Goal: Task Accomplishment & Management: Manage account settings

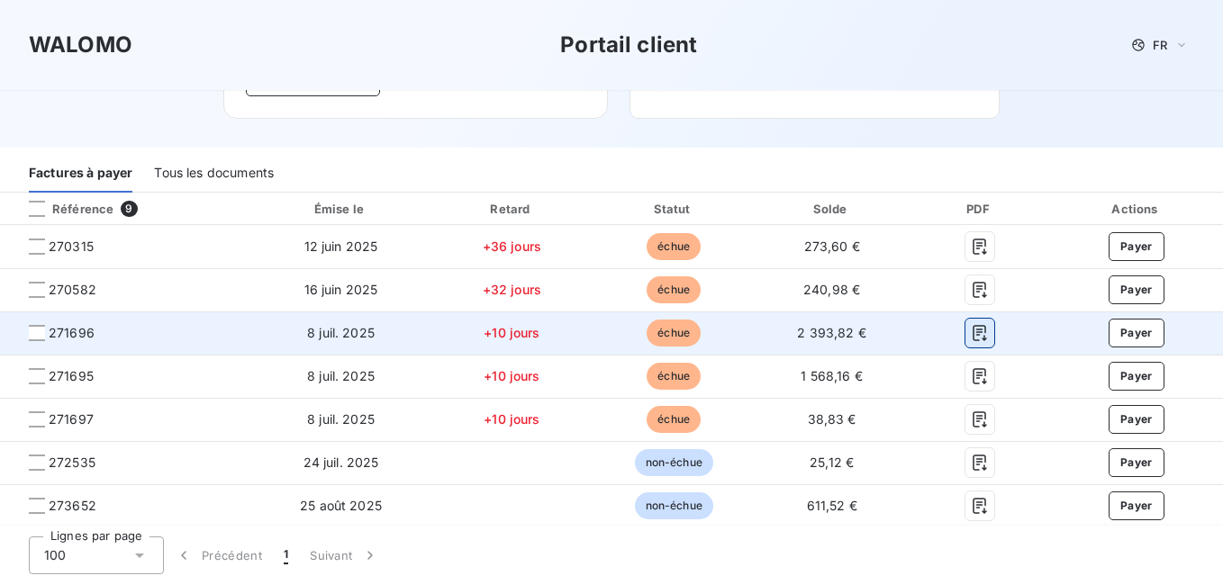
scroll to position [180, 0]
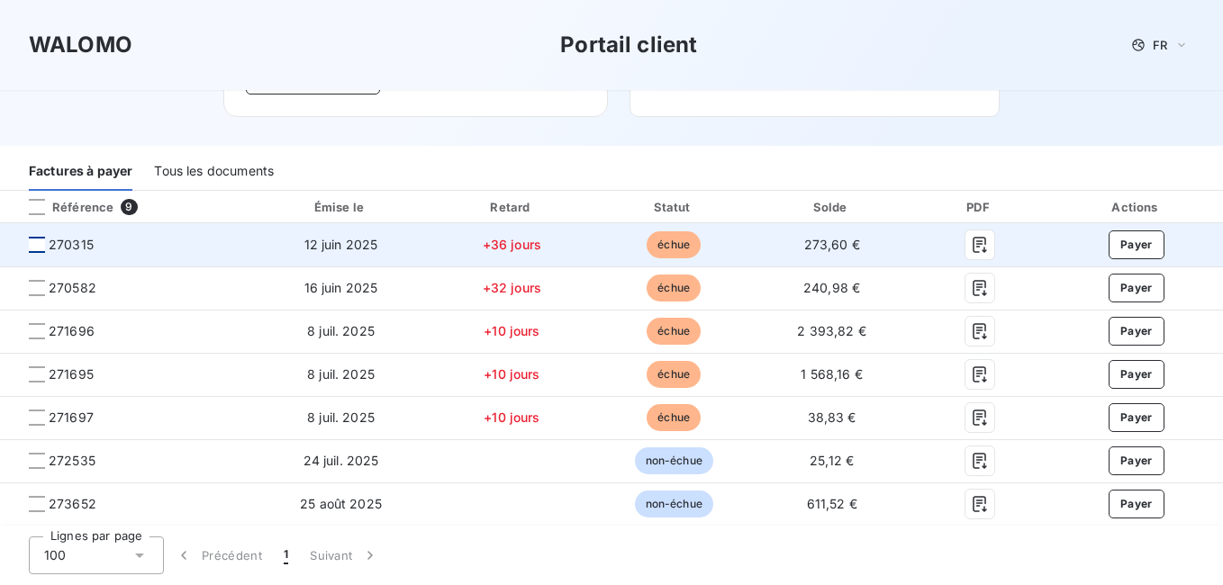
click at [41, 249] on div at bounding box center [37, 245] width 16 height 16
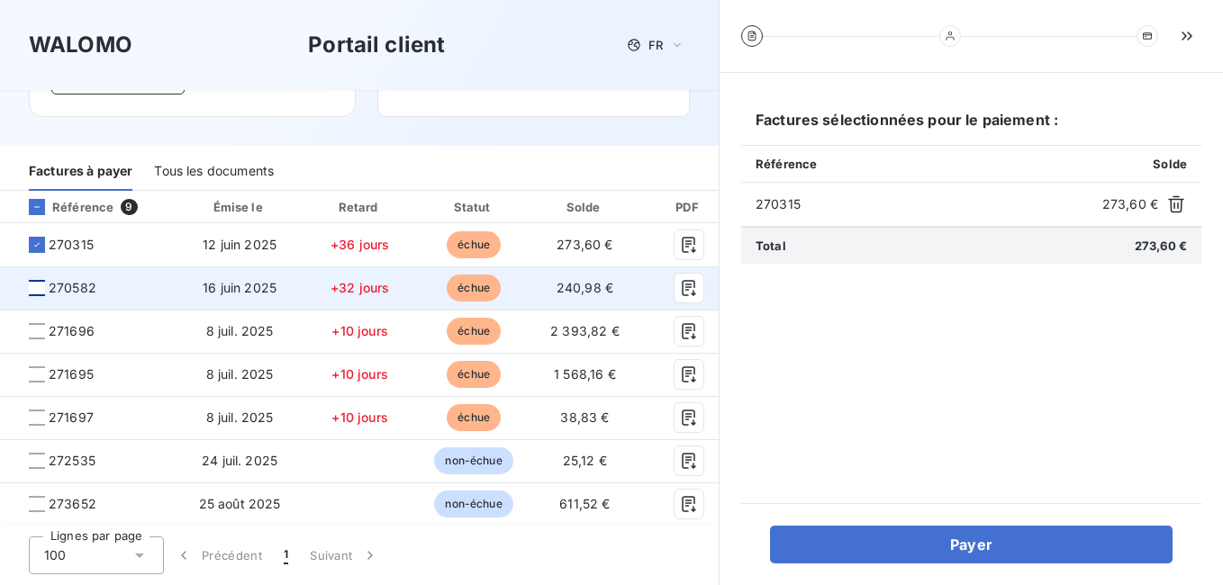
click at [39, 284] on div at bounding box center [37, 288] width 16 height 16
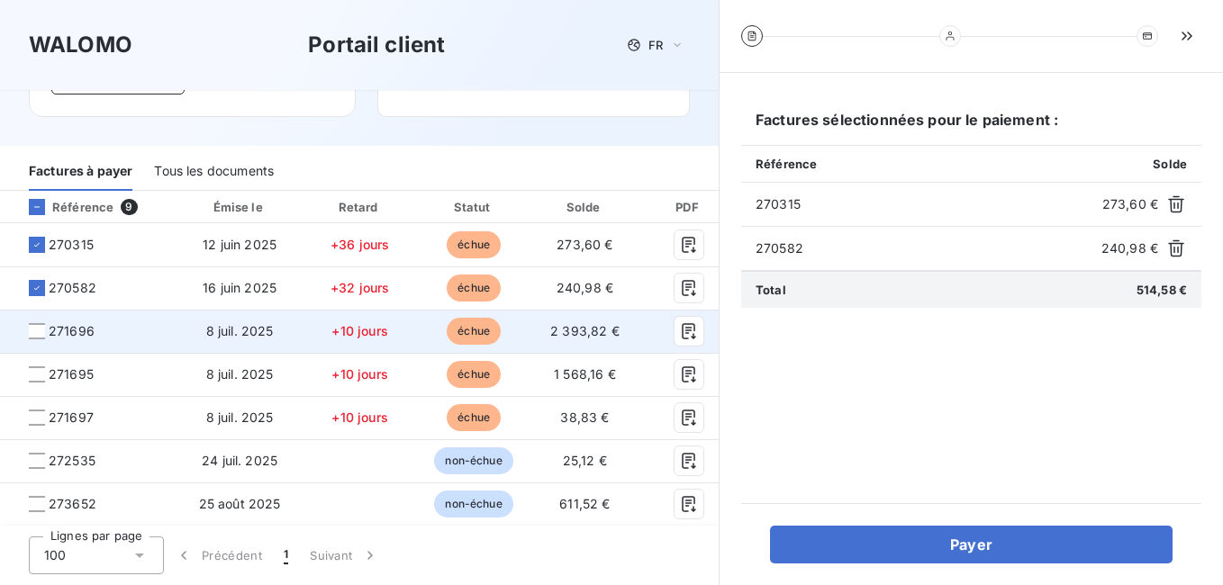
click at [39, 336] on div at bounding box center [37, 331] width 16 height 16
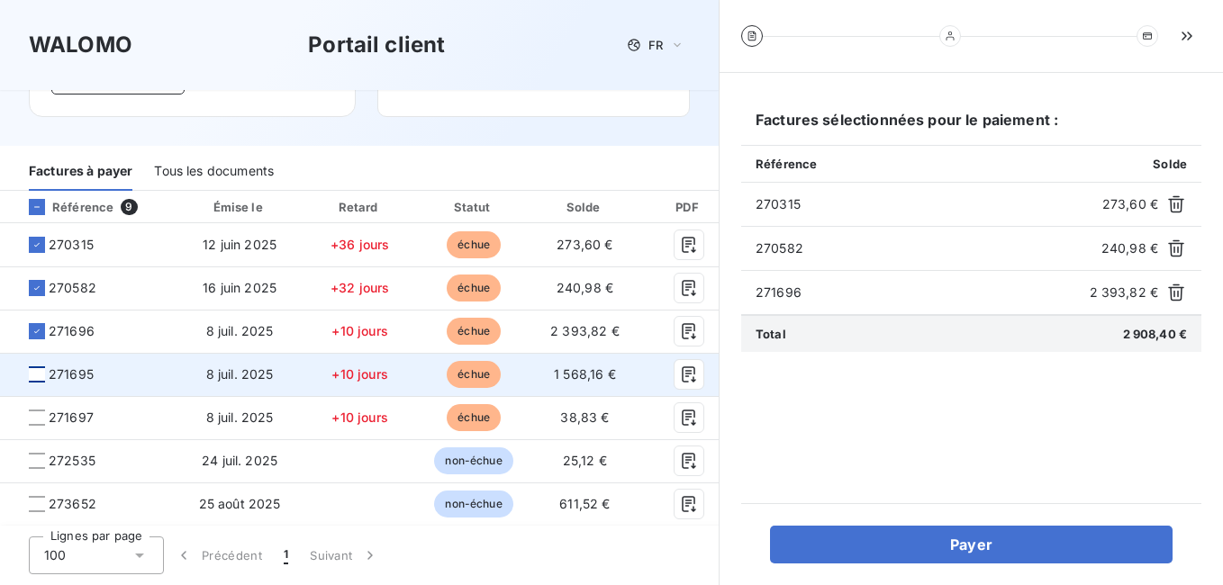
click at [37, 372] on div at bounding box center [37, 375] width 16 height 16
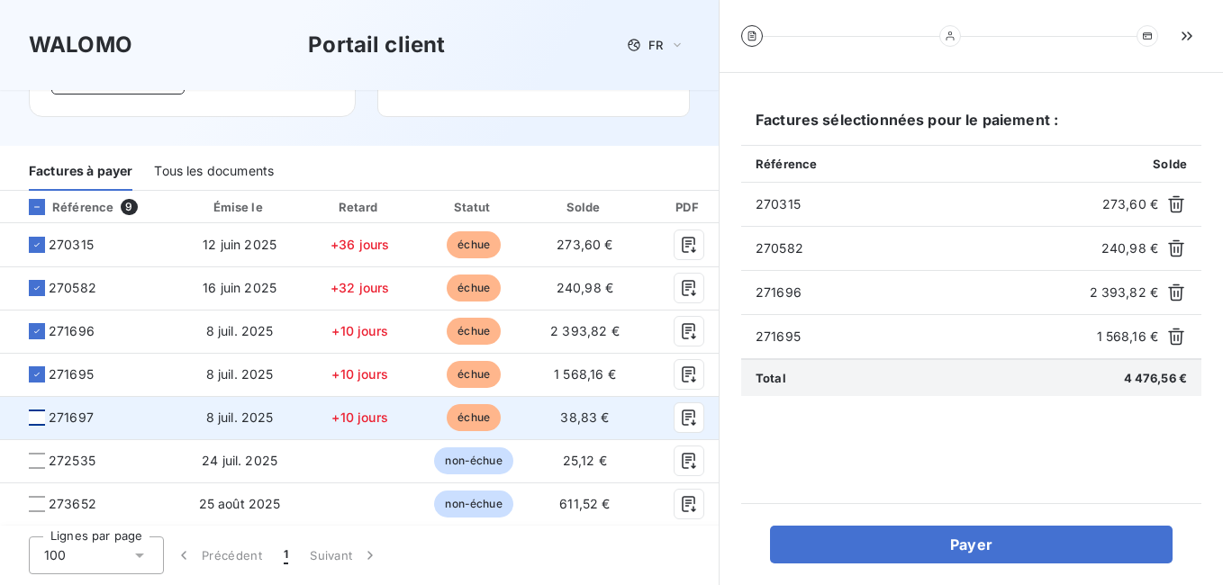
click at [29, 420] on div at bounding box center [37, 418] width 16 height 16
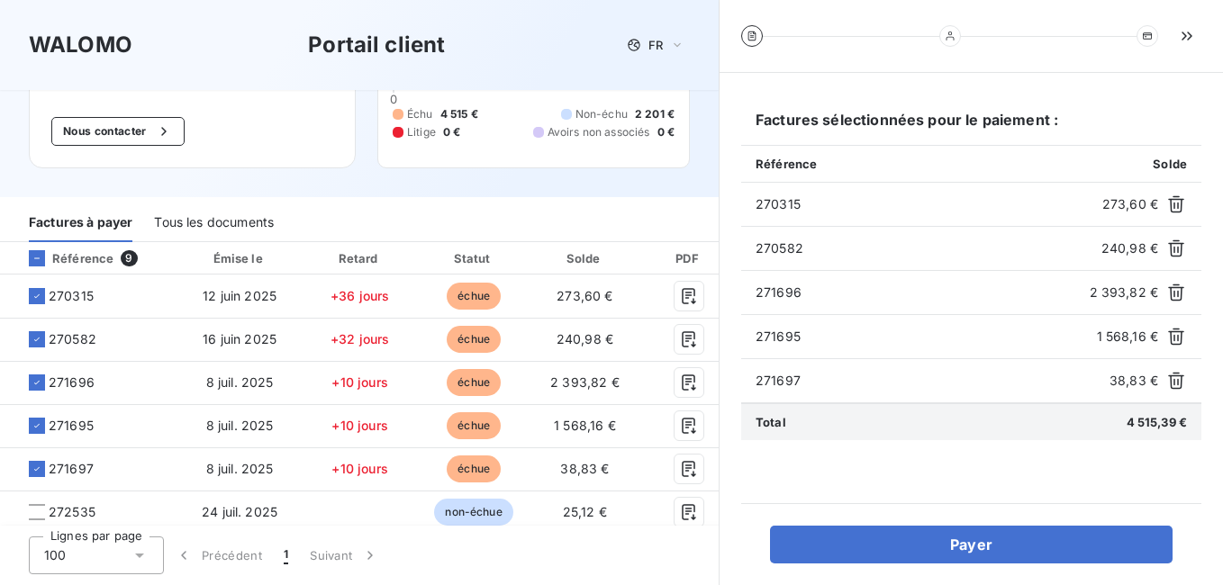
scroll to position [90, 0]
